Goal: Information Seeking & Learning: Learn about a topic

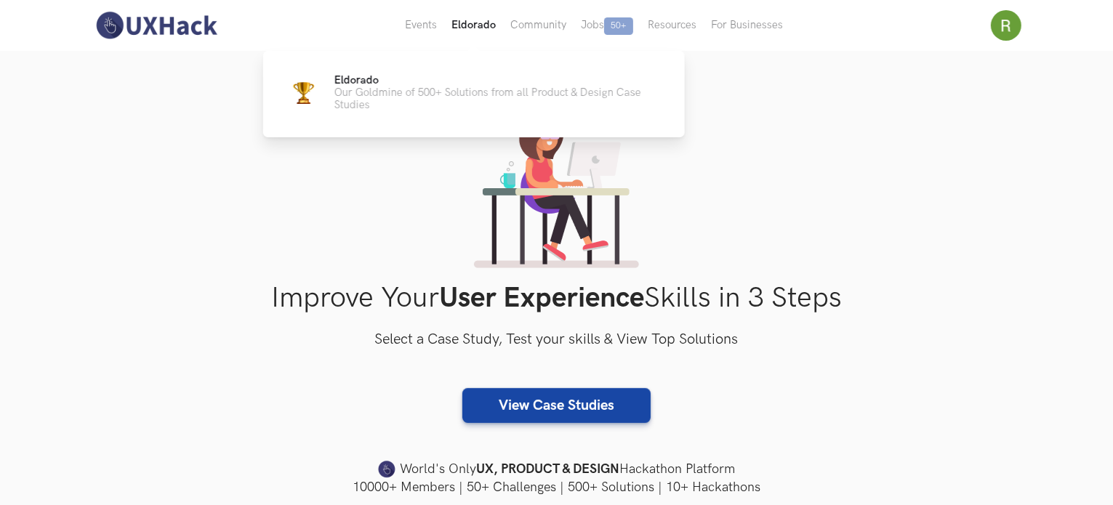
click at [483, 31] on button "Eldorado" at bounding box center [473, 25] width 59 height 51
click at [484, 31] on button "Eldorado" at bounding box center [473, 25] width 59 height 51
click at [433, 95] on p "Our Goldmine of 500+ Solutions from all Product & Design Case Studies" at bounding box center [498, 99] width 327 height 25
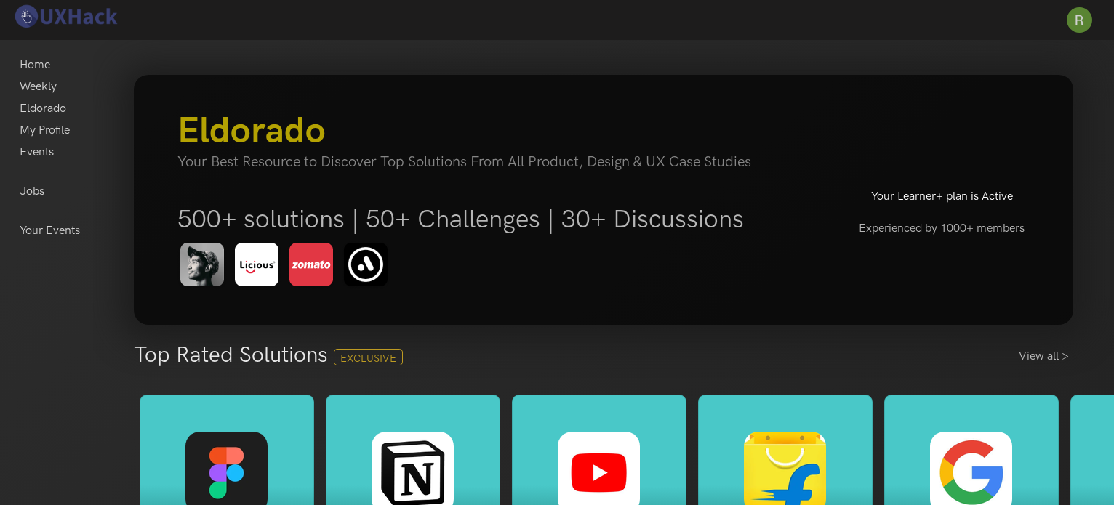
scroll to position [159, 0]
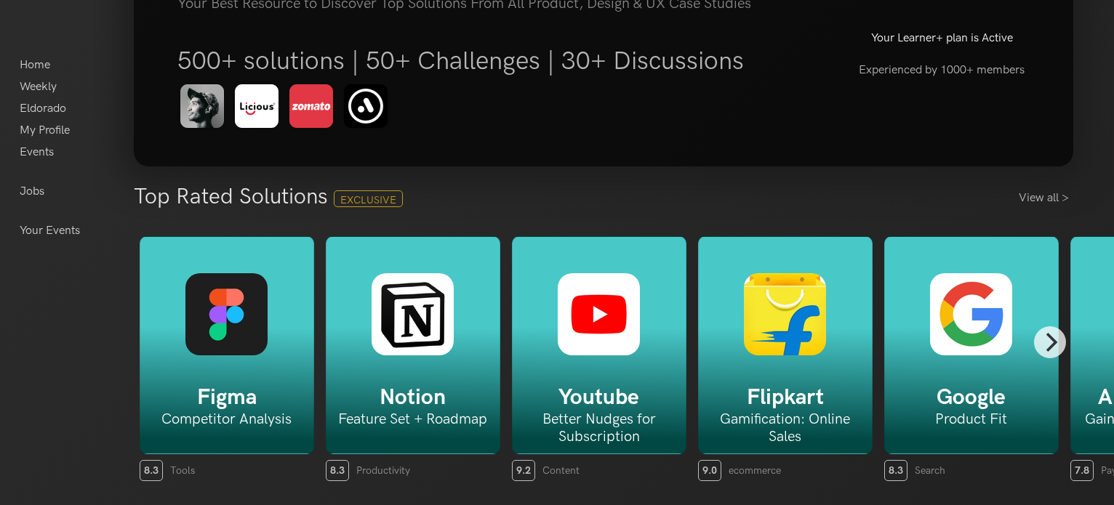
click at [604, 313] on img at bounding box center [599, 314] width 82 height 82
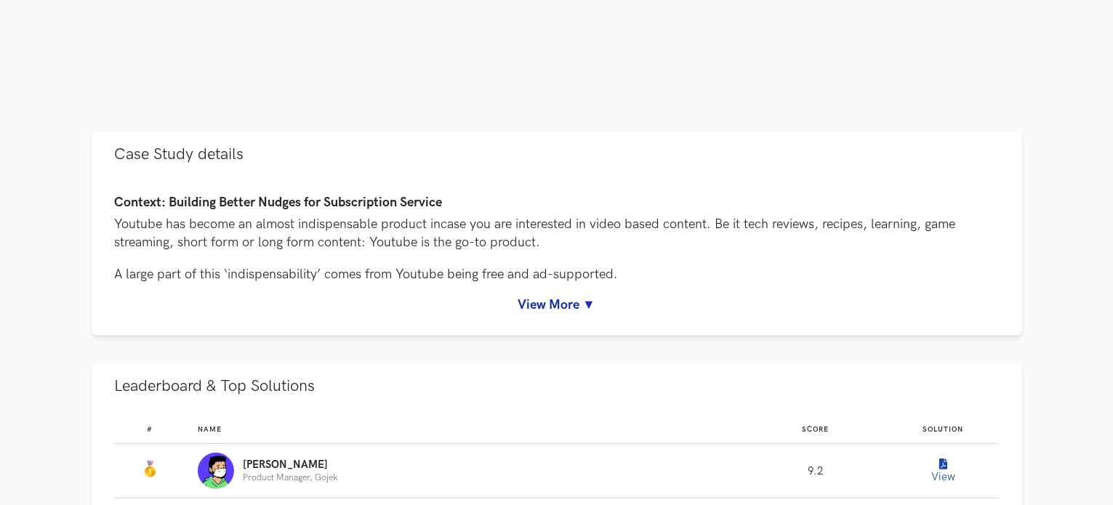
scroll to position [557, 0]
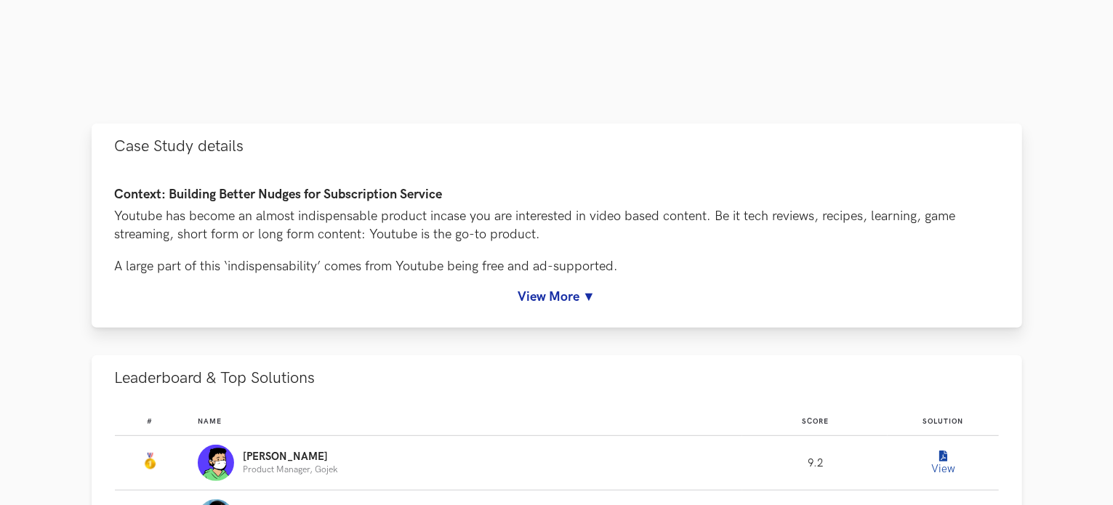
click at [532, 299] on link "View More ▼" at bounding box center [557, 296] width 884 height 15
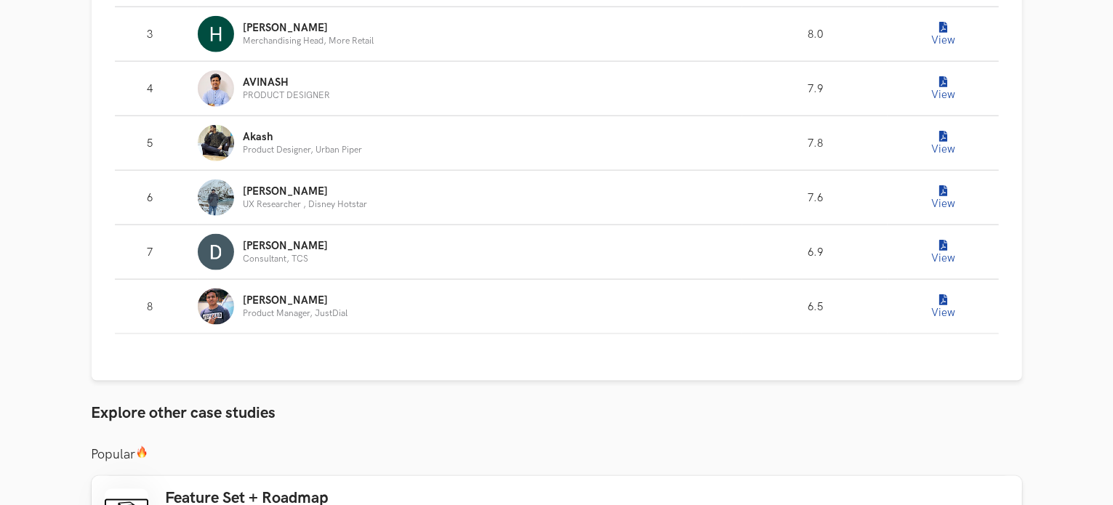
scroll to position [1908, 0]
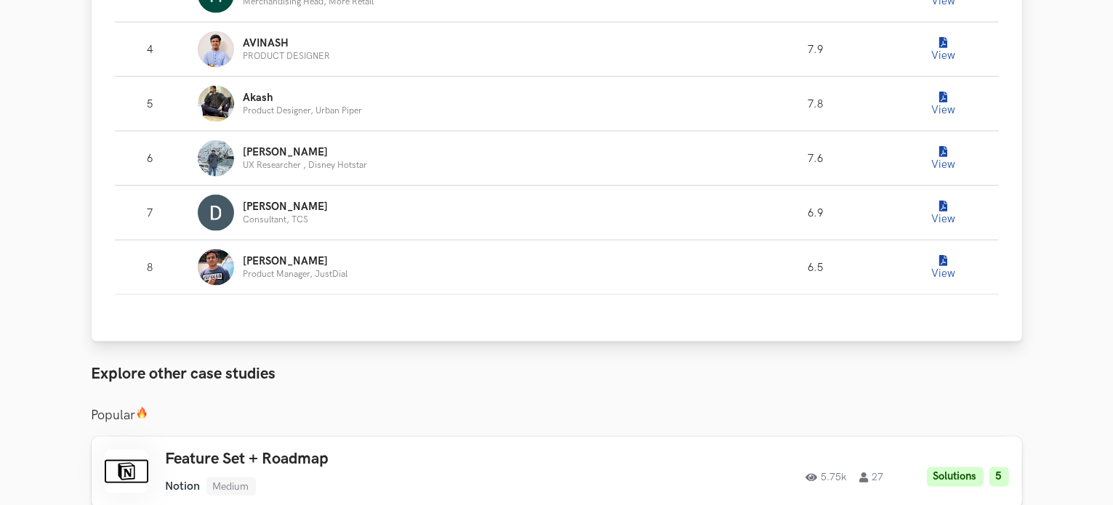
click at [941, 103] on icon "Leaderboard" at bounding box center [944, 97] width 8 height 11
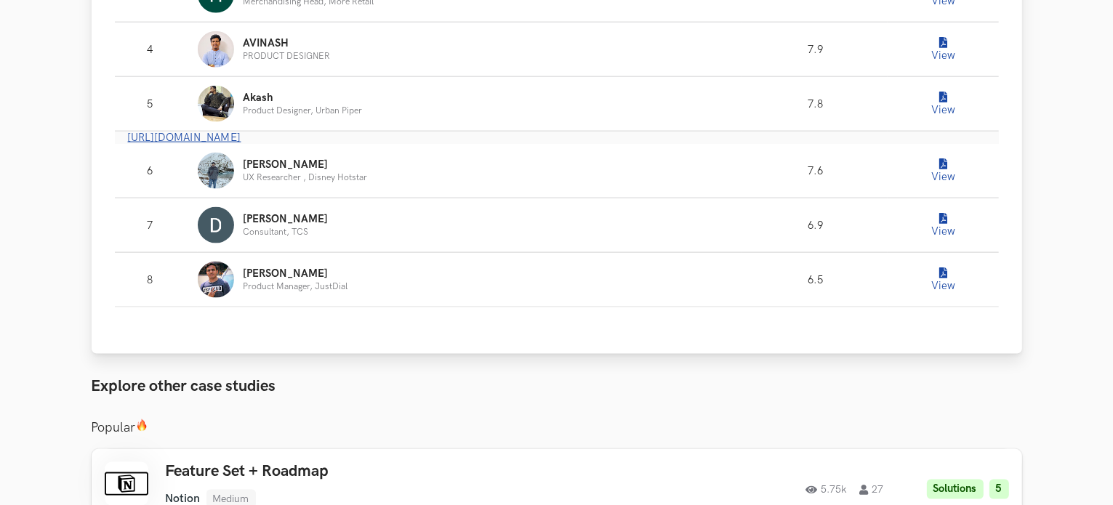
click at [241, 144] on span "[URL][DOMAIN_NAME]" at bounding box center [184, 138] width 113 height 12
click at [940, 64] on button "View" at bounding box center [943, 49] width 29 height 29
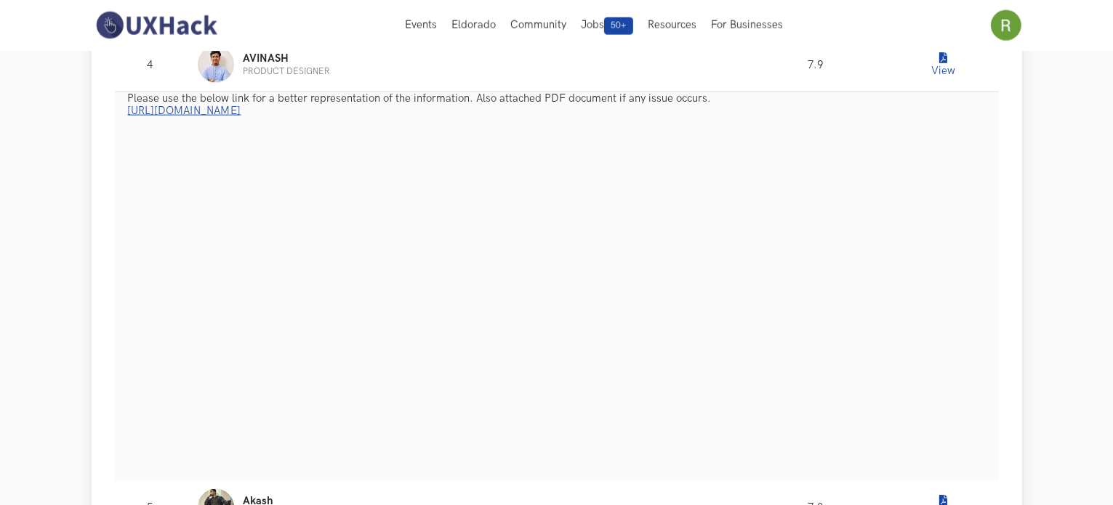
scroll to position [1873, 0]
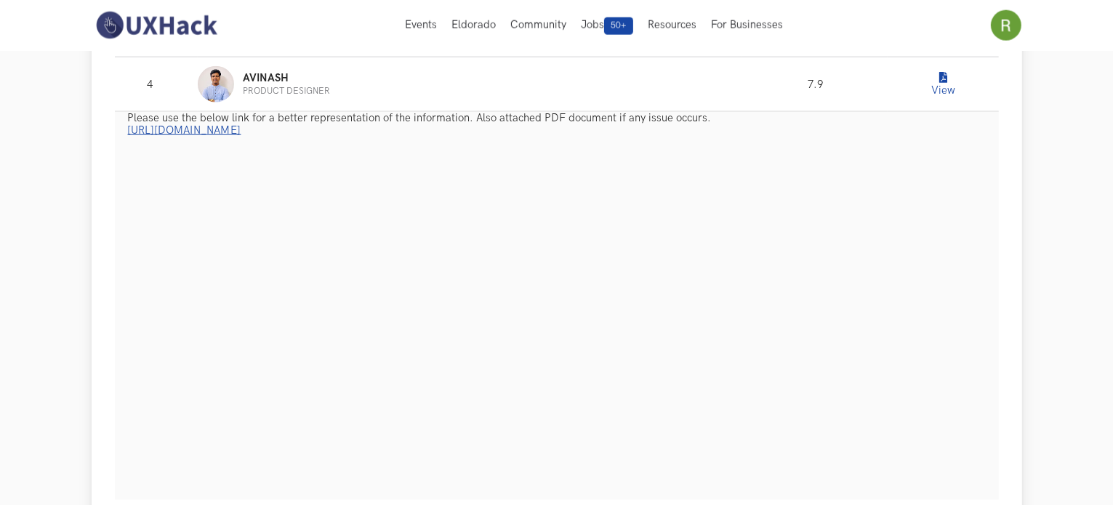
click at [937, 44] on button "View" at bounding box center [943, 29] width 29 height 29
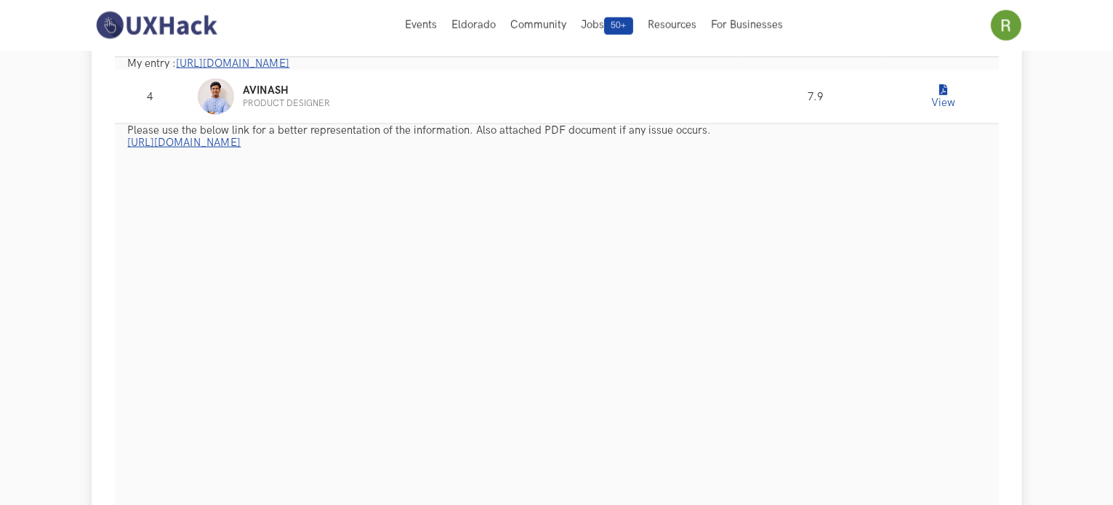
click at [290, 70] on span "[URL][DOMAIN_NAME]" at bounding box center [233, 63] width 113 height 12
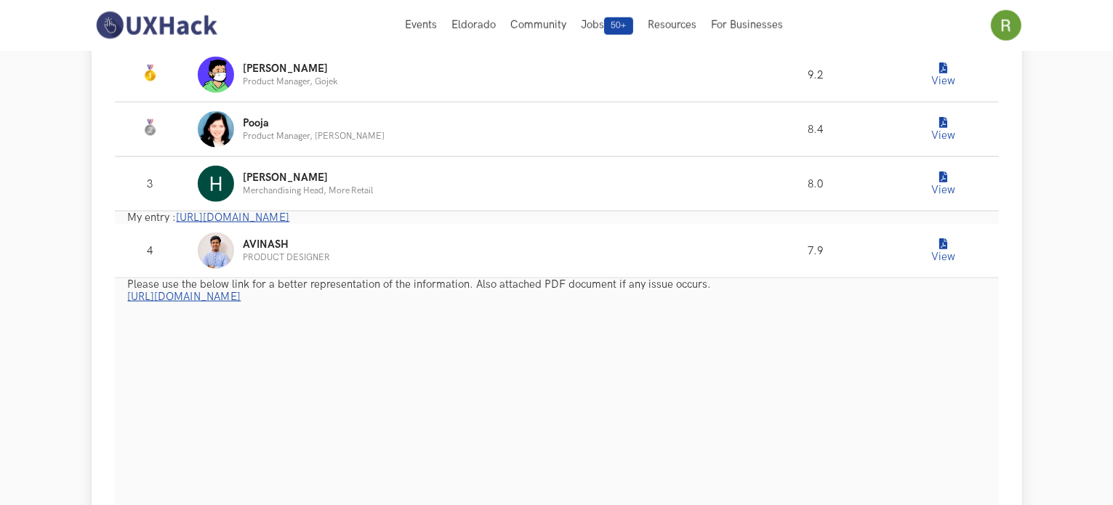
scroll to position [1719, 0]
click at [948, 144] on button "View" at bounding box center [943, 129] width 29 height 29
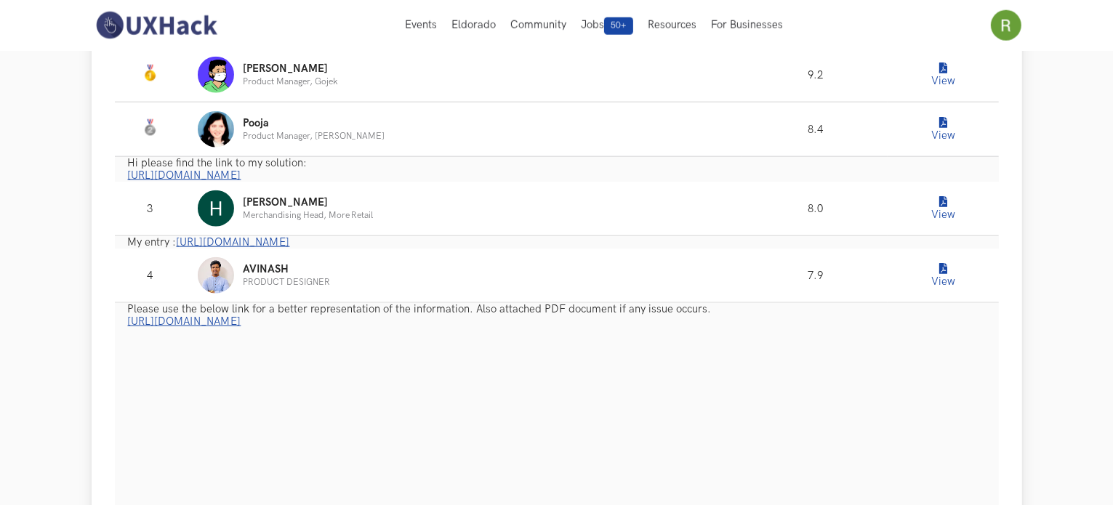
click at [241, 182] on span "[URL][DOMAIN_NAME]" at bounding box center [184, 175] width 113 height 12
click at [934, 89] on button "View" at bounding box center [943, 74] width 29 height 29
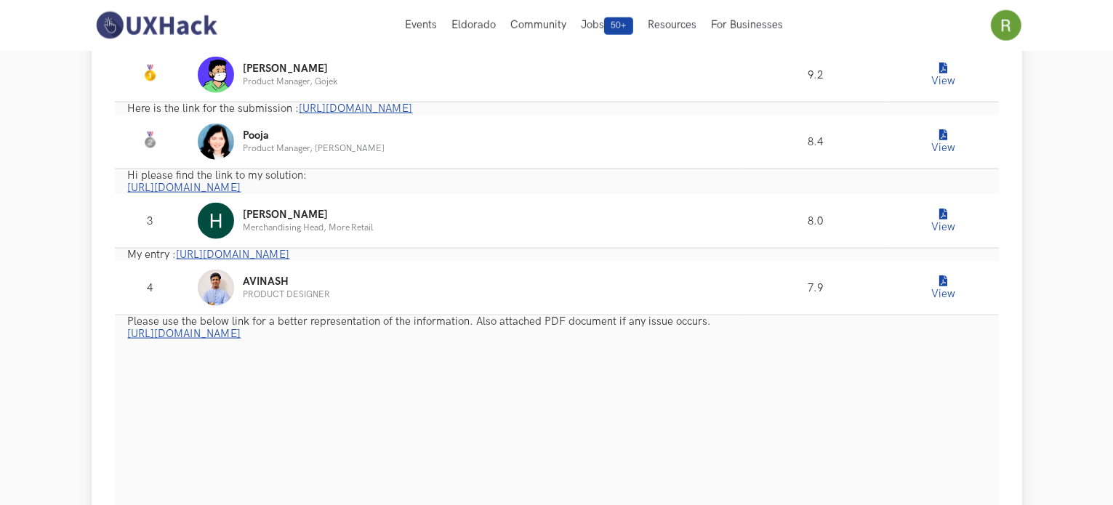
click at [343, 115] on span "[URL][DOMAIN_NAME]" at bounding box center [356, 109] width 113 height 12
click at [290, 261] on span "[URL][DOMAIN_NAME]" at bounding box center [233, 255] width 113 height 12
